Goal: Book appointment/travel/reservation

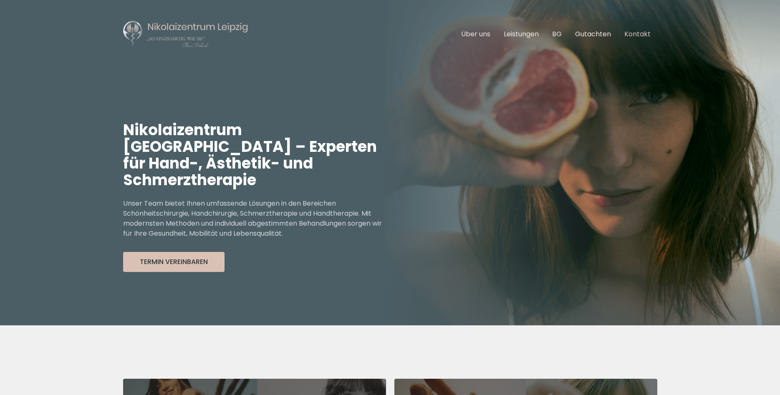
click at [643, 33] on link "Kontakt" at bounding box center [638, 34] width 26 height 10
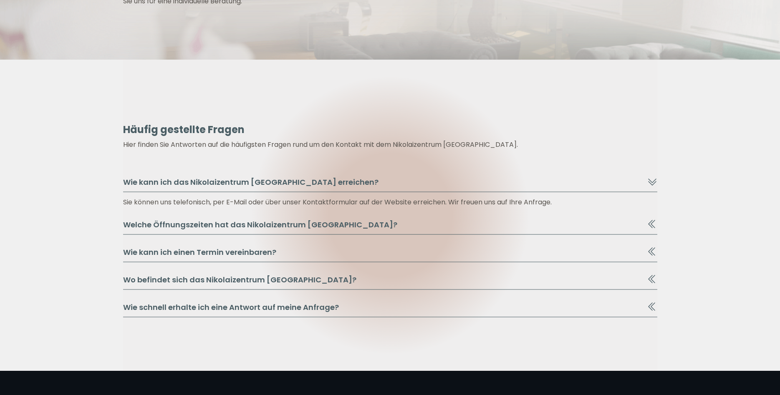
scroll to position [852, 0]
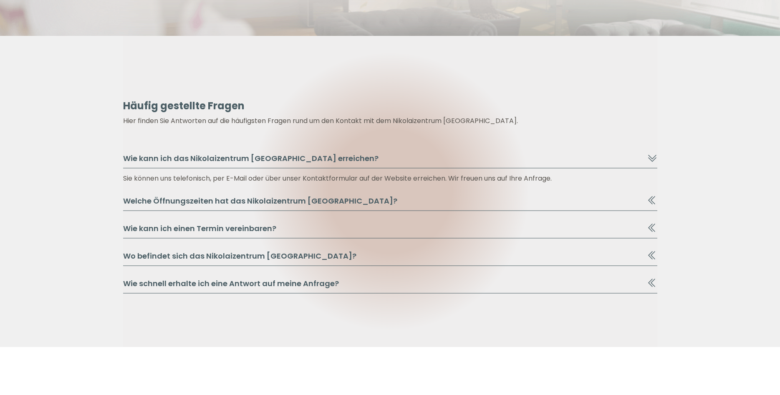
click at [652, 228] on icon at bounding box center [653, 228] width 10 height 10
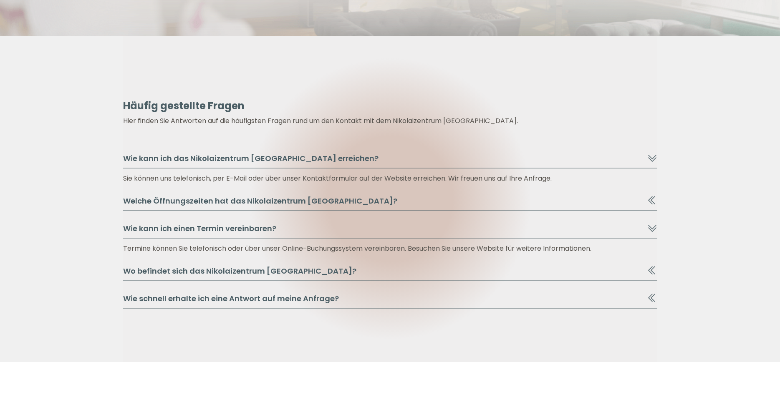
click at [652, 228] on icon at bounding box center [653, 228] width 10 height 10
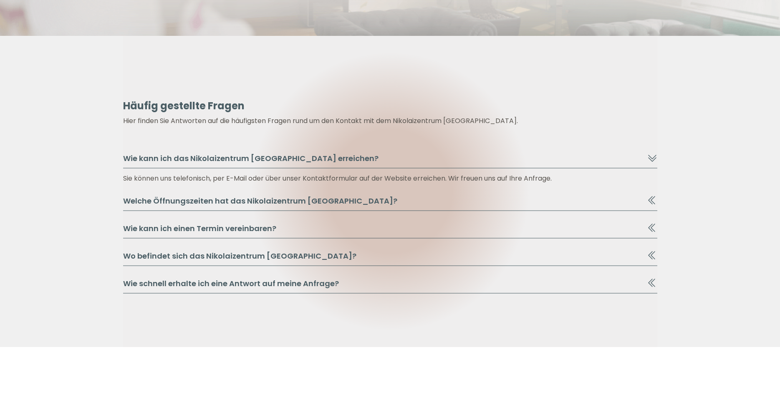
click at [648, 253] on div at bounding box center [653, 256] width 10 height 10
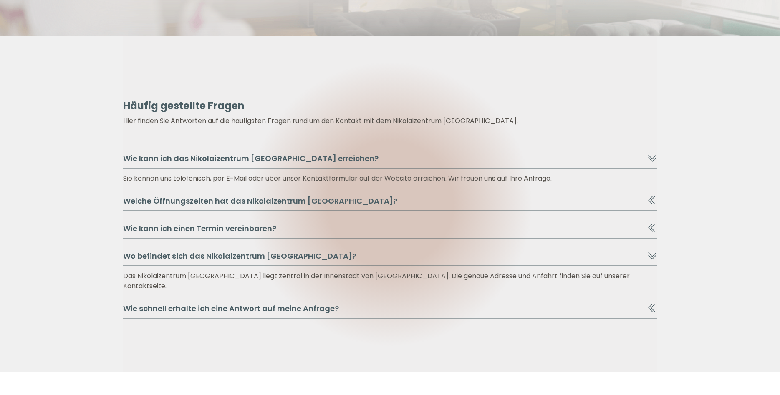
click at [654, 256] on icon at bounding box center [652, 255] width 8 height 5
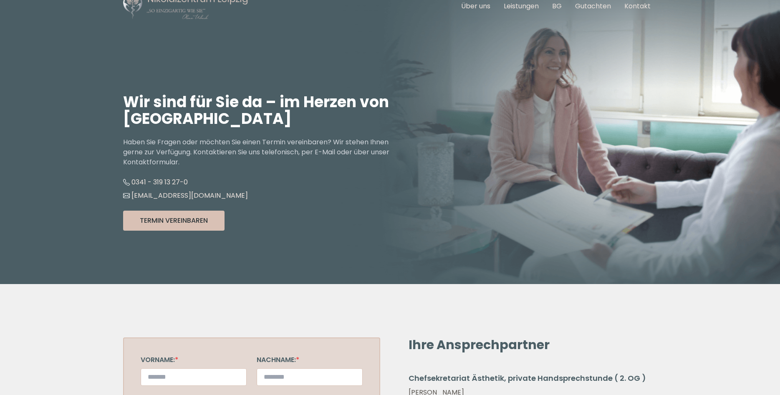
scroll to position [0, 0]
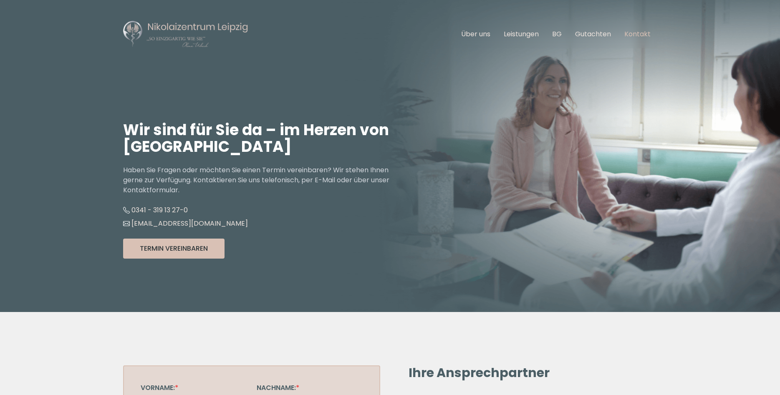
click at [637, 33] on link "Kontakt" at bounding box center [638, 34] width 26 height 10
click at [486, 33] on link "Über uns" at bounding box center [475, 34] width 29 height 10
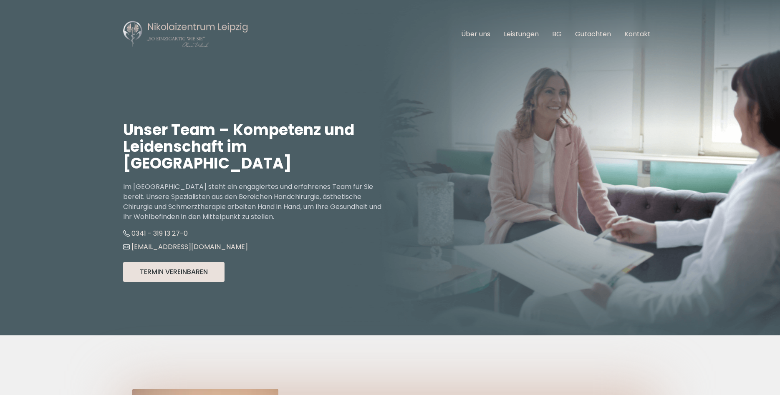
click at [186, 262] on button "Termin Vereinbaren" at bounding box center [173, 272] width 101 height 20
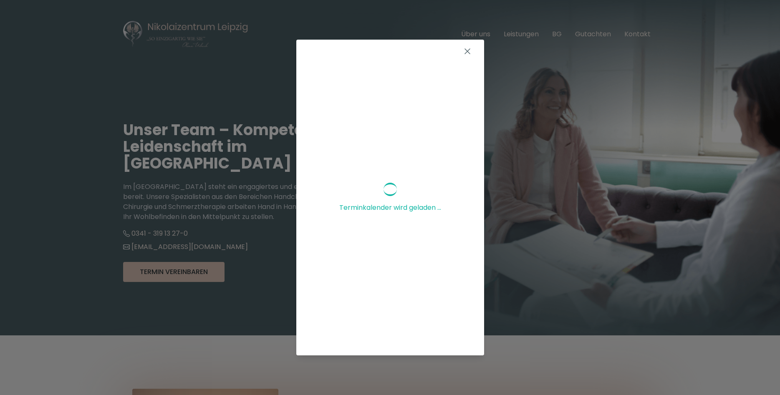
scroll to position [58, 0]
click at [537, 218] on div "Terminkalender wird geladen ..." at bounding box center [390, 197] width 780 height 395
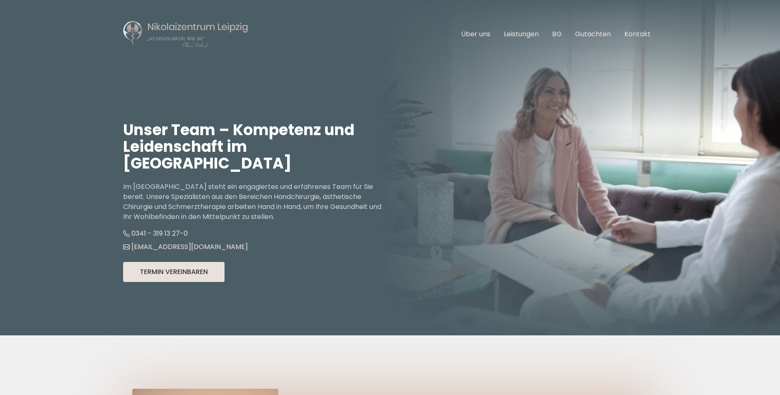
click at [183, 262] on button "Termin Vereinbaren" at bounding box center [173, 272] width 101 height 20
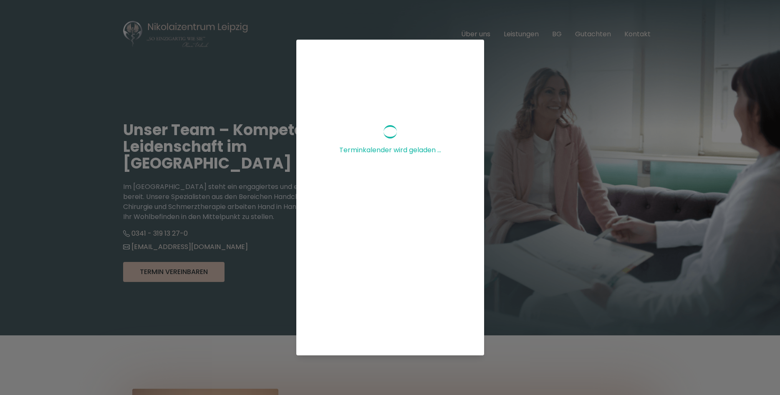
click at [601, 91] on div "Terminkalender wird geladen ..." at bounding box center [390, 197] width 780 height 395
